Goal: Task Accomplishment & Management: Use online tool/utility

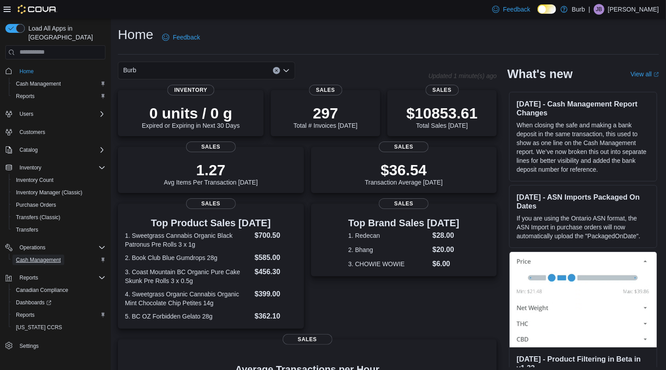
click at [43, 256] on span "Cash Management" at bounding box center [38, 259] width 45 height 7
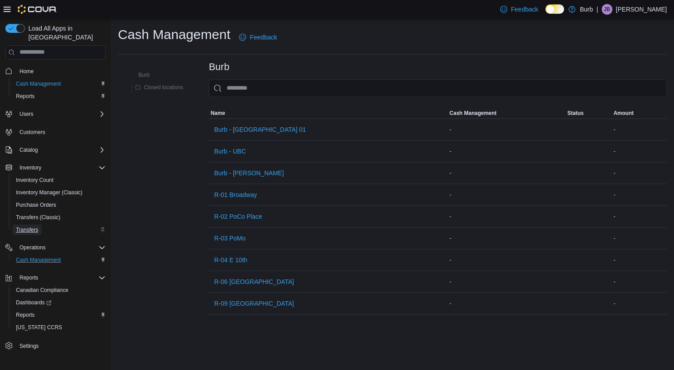
click at [32, 226] on span "Transfers" at bounding box center [27, 229] width 22 height 7
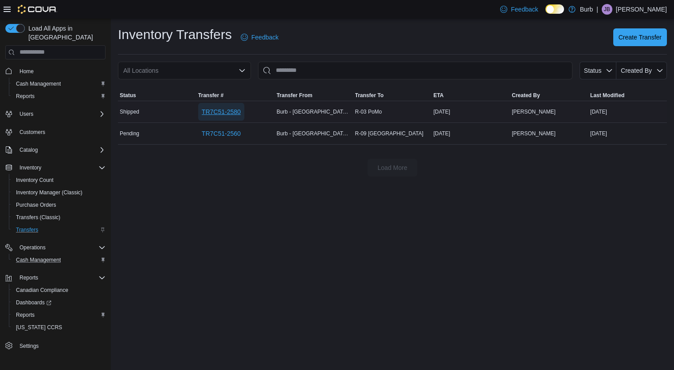
click at [238, 109] on span "TR7C51-2580" at bounding box center [221, 111] width 39 height 9
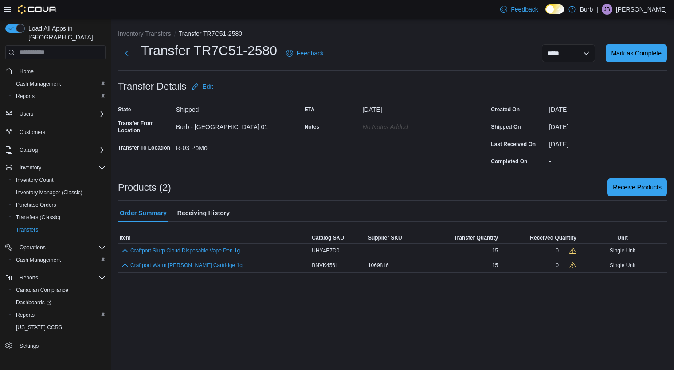
click at [607, 191] on button "Receive Products" at bounding box center [636, 187] width 59 height 18
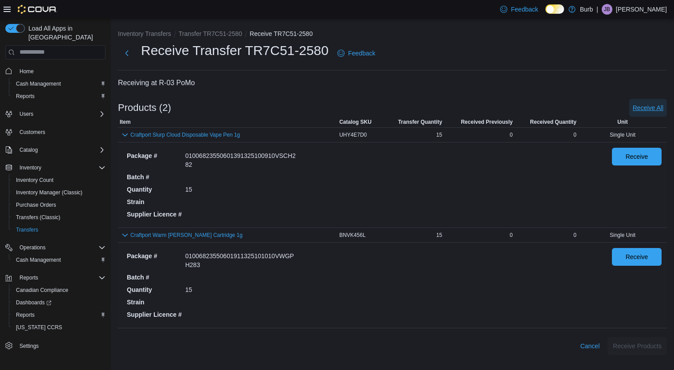
click at [651, 112] on span "Receive All" at bounding box center [647, 108] width 31 height 18
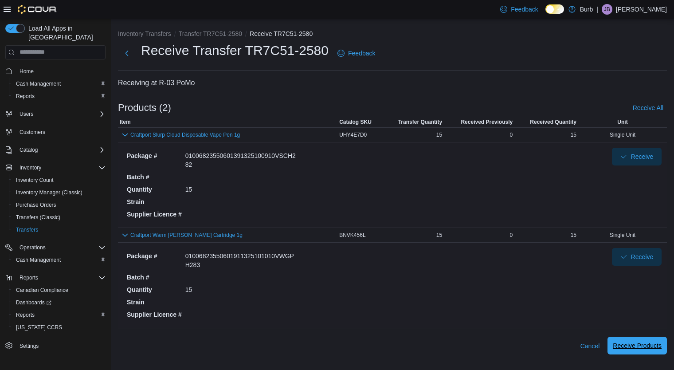
click at [626, 336] on span "Receive Products" at bounding box center [637, 345] width 49 height 18
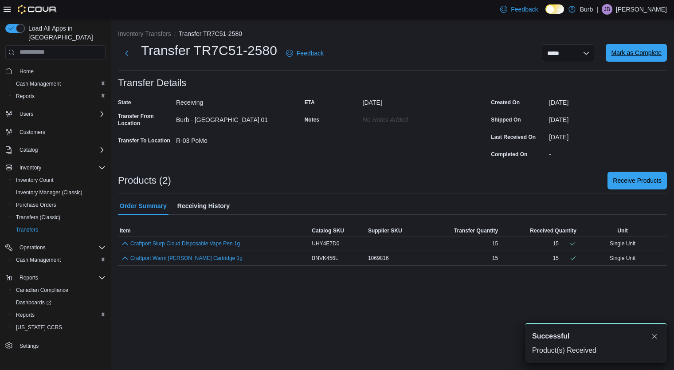
click at [645, 57] on span "Mark as Complete" at bounding box center [636, 53] width 51 height 18
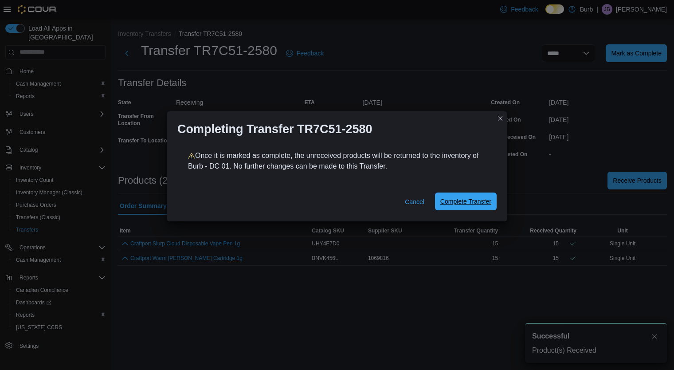
click at [464, 208] on span "Complete Transfer" at bounding box center [465, 201] width 51 height 18
